Goal: Task Accomplishment & Management: Manage account settings

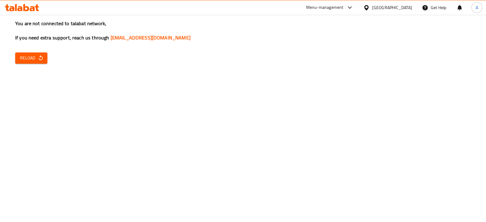
drag, startPoint x: 35, startPoint y: 65, endPoint x: 33, endPoint y: 58, distance: 6.8
click at [33, 58] on div "You are not connected to talabat network, If you need extra support, reach us t…" at bounding box center [243, 111] width 486 height 222
click at [33, 58] on span "Reload" at bounding box center [31, 58] width 22 height 8
click at [343, 7] on div "Menu-management" at bounding box center [324, 7] width 37 height 7
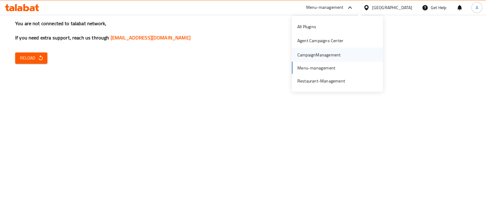
click at [322, 53] on div "CampaignManagement" at bounding box center [318, 54] width 43 height 7
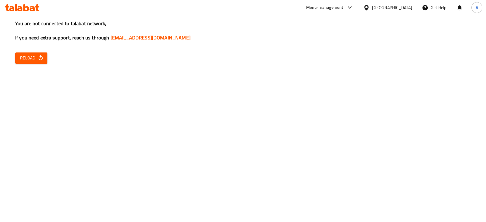
click at [347, 11] on div "Menu-management" at bounding box center [329, 7] width 57 height 15
click at [358, 2] on div "Menu-management" at bounding box center [329, 7] width 57 height 15
click at [353, 10] on icon at bounding box center [349, 7] width 7 height 7
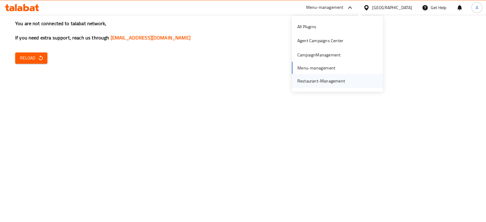
click at [313, 78] on div "Restaurant-Management" at bounding box center [321, 81] width 48 height 7
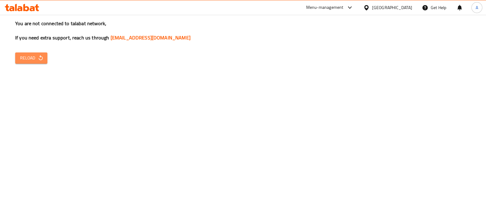
click at [40, 58] on icon "button" at bounding box center [41, 58] width 6 height 6
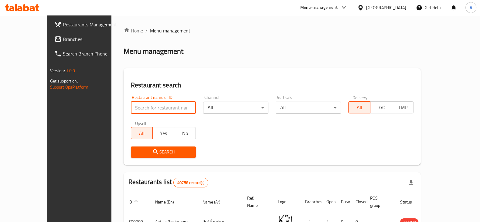
click at [152, 110] on input "search" at bounding box center [163, 108] width 65 height 12
type input "b.laban"
click button "Search" at bounding box center [163, 152] width 65 height 11
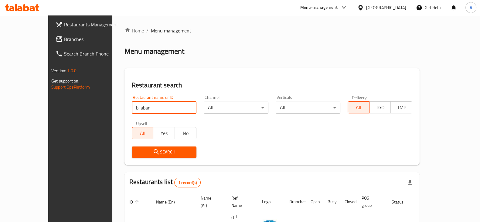
scroll to position [36, 0]
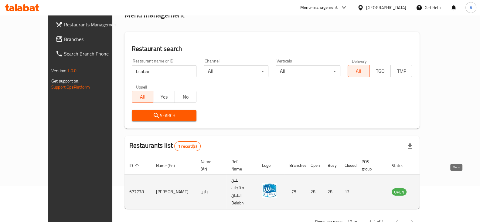
click at [431, 188] on icon "enhanced table" at bounding box center [427, 191] width 7 height 7
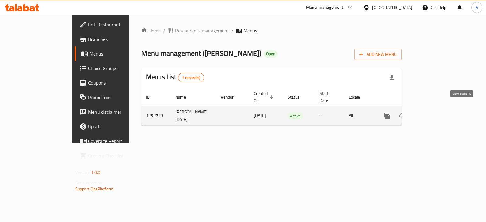
click at [434, 112] on icon "enhanced table" at bounding box center [430, 115] width 7 height 7
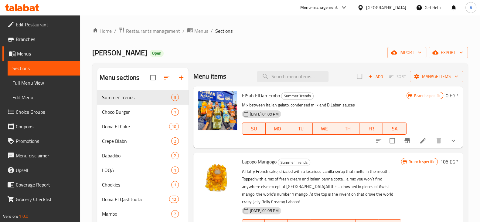
scroll to position [106, 0]
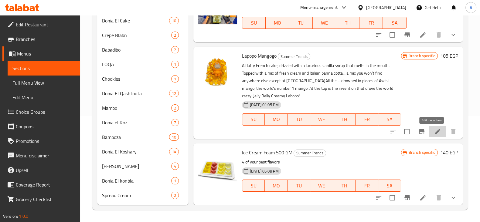
click at [434, 132] on icon at bounding box center [437, 131] width 7 height 7
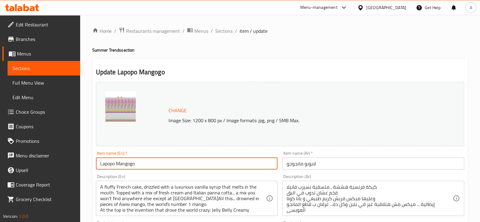
click at [113, 164] on input "Lapopo Mangogo" at bounding box center [187, 164] width 182 height 12
click at [115, 165] on input "Lapopo Mangogo" at bounding box center [187, 164] width 182 height 12
type input "Labubu Mangogo"
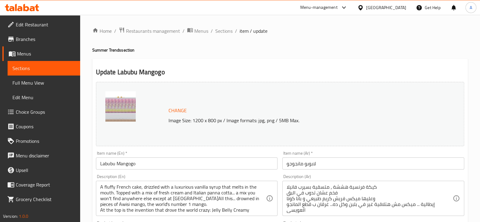
click at [85, 134] on div "Home / Restaurants management / Menus / Sections / item / update Summer Trends …" at bounding box center [280, 226] width 400 height 423
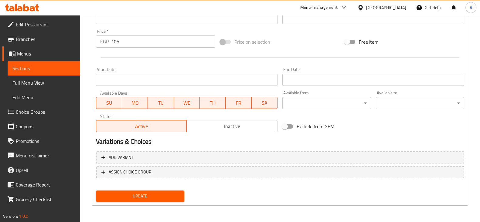
click at [165, 200] on button "Update" at bounding box center [140, 196] width 88 height 11
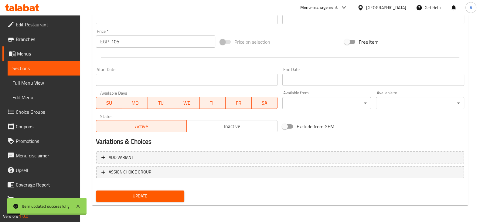
scroll to position [0, 0]
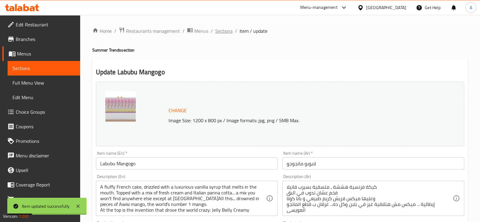
click at [224, 29] on span "Sections" at bounding box center [223, 30] width 17 height 7
